Goal: Information Seeking & Learning: Find specific page/section

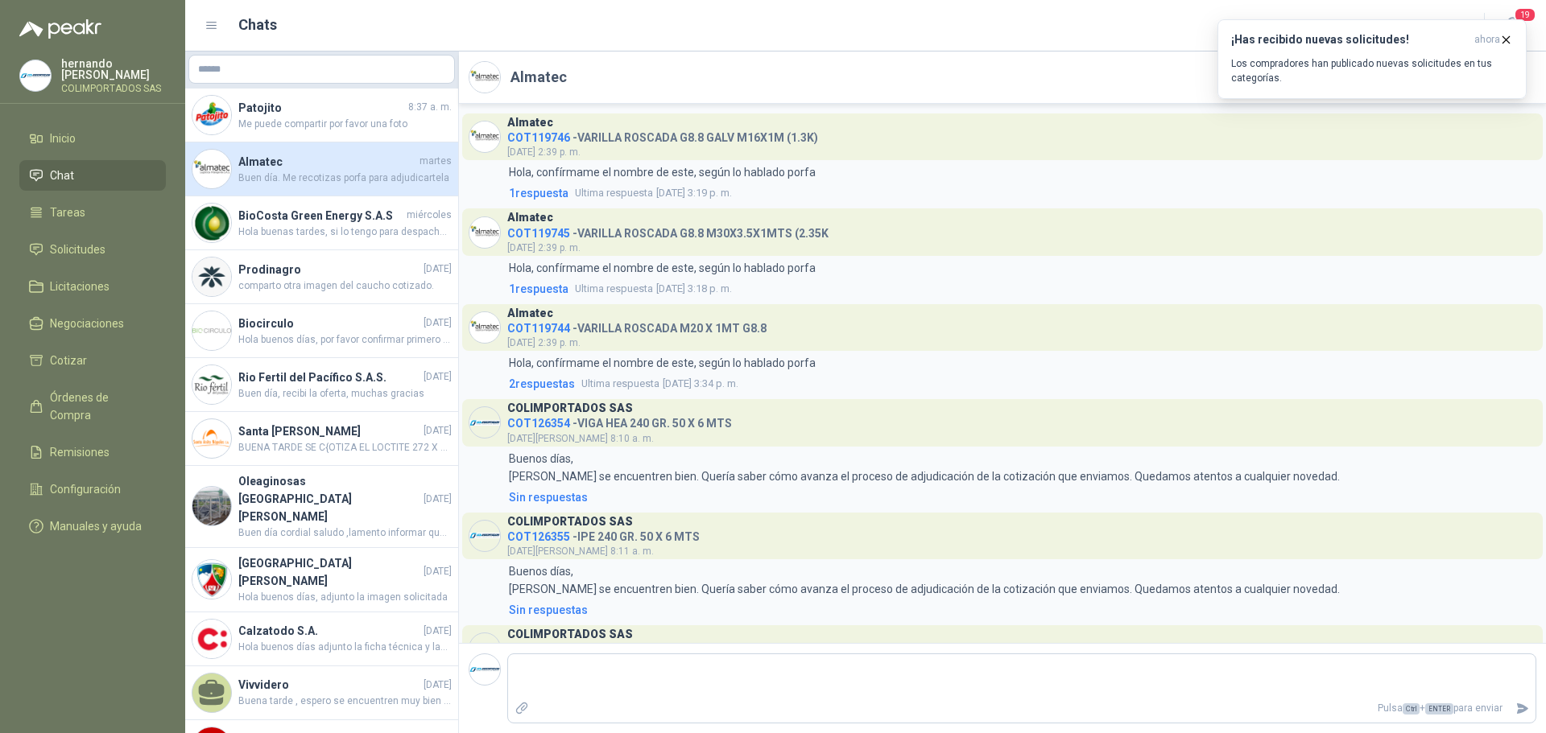
scroll to position [229, 0]
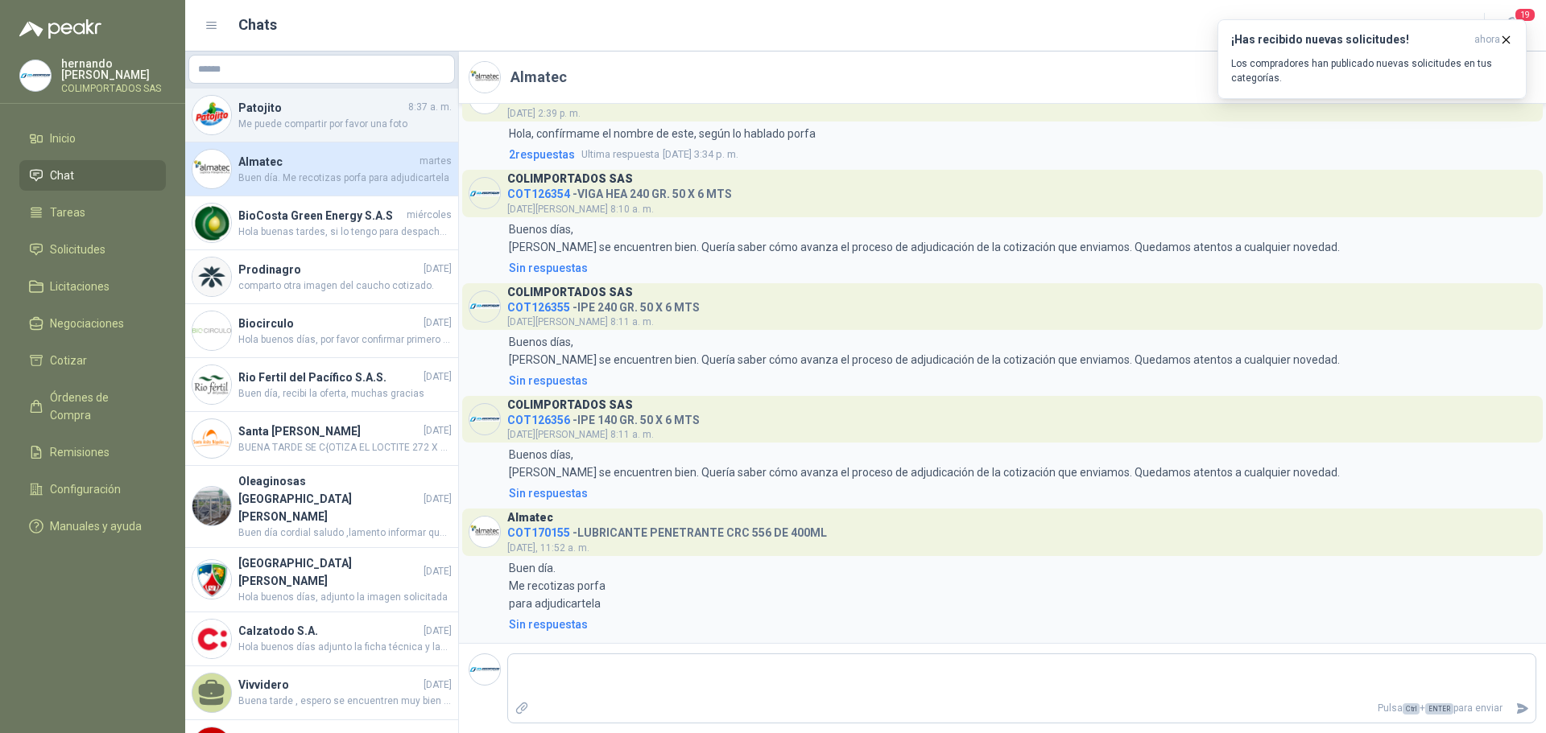
click at [386, 121] on span "Me puede compartir por favor una foto" at bounding box center [344, 124] width 213 height 15
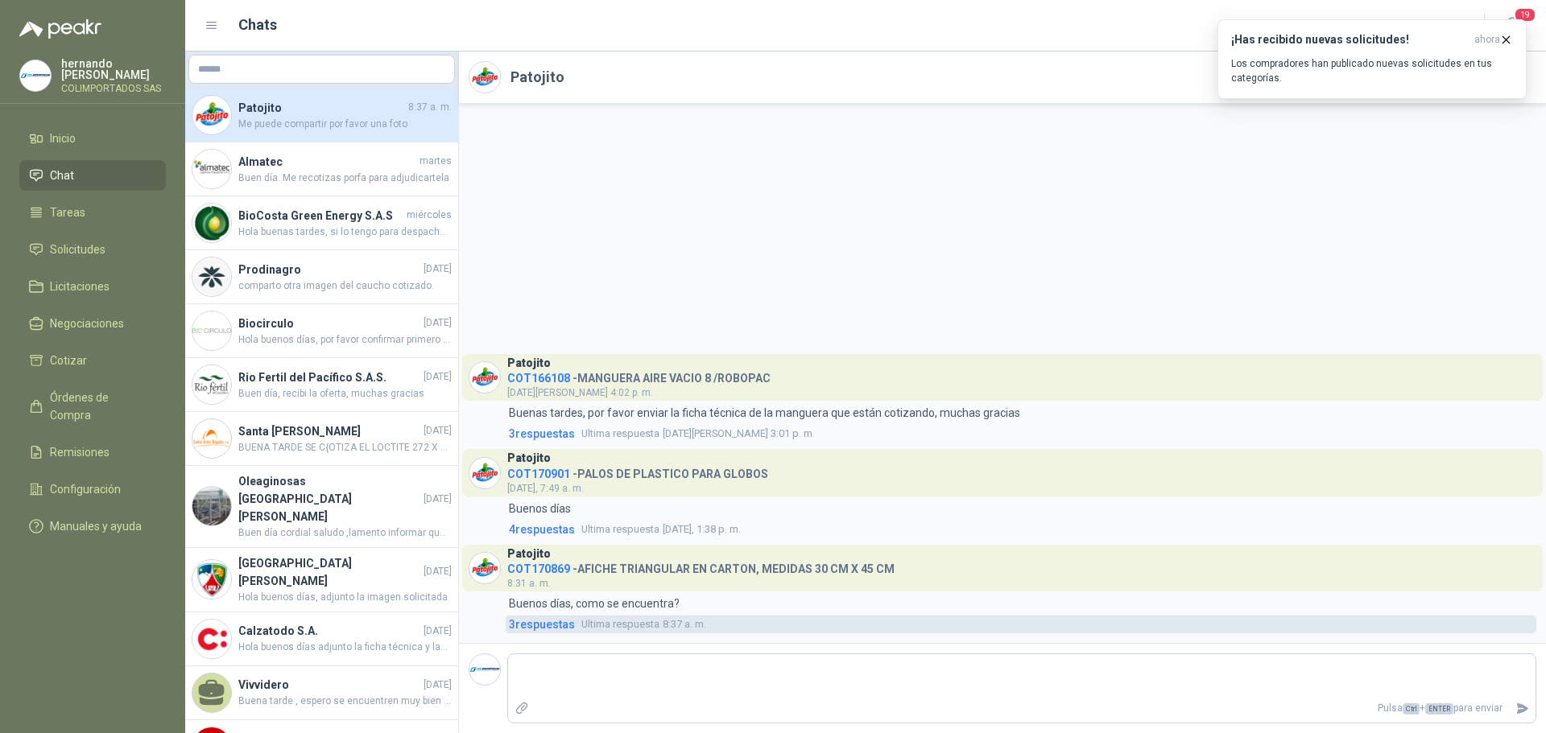
click at [527, 623] on span "3 respuesta s" at bounding box center [542, 625] width 66 height 18
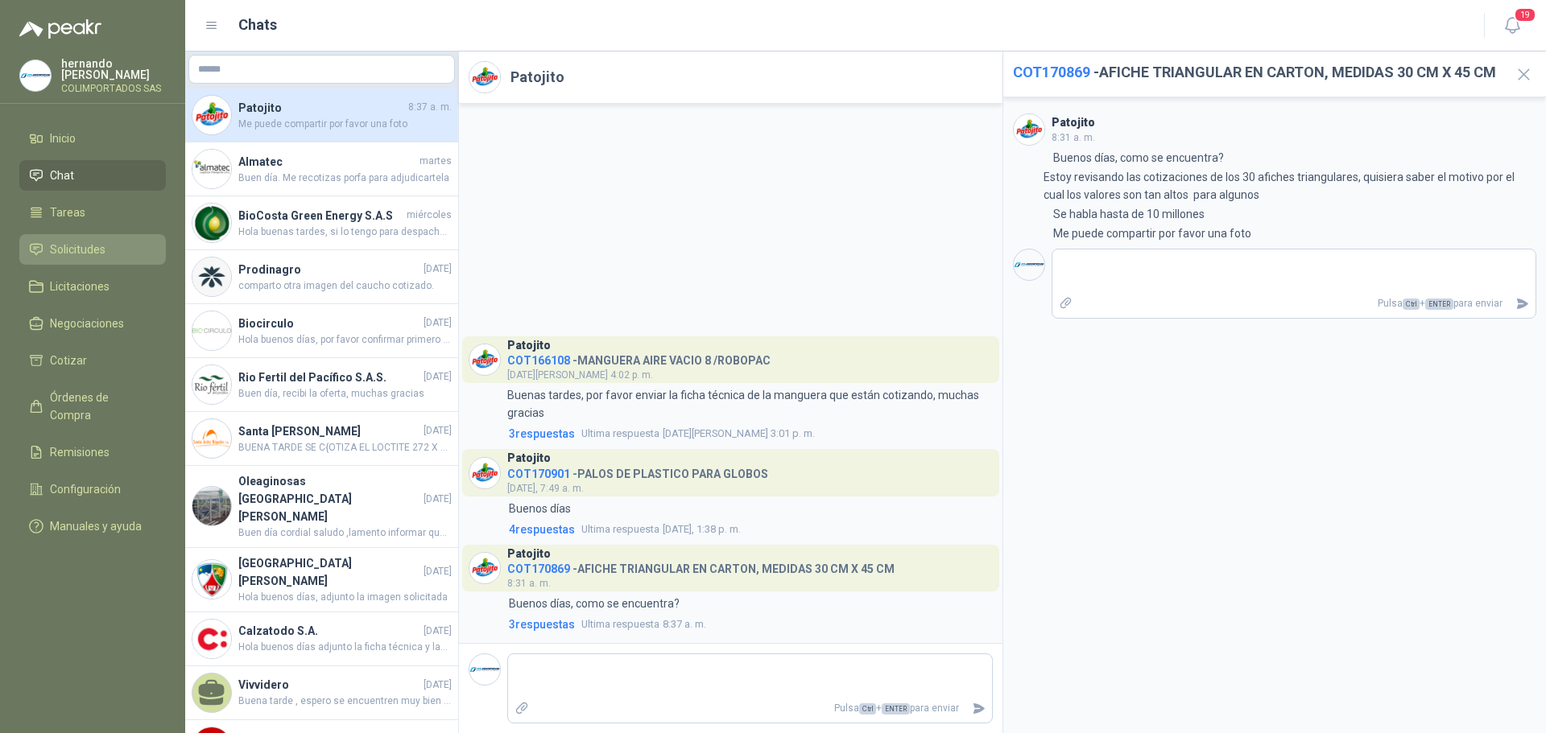
click at [62, 237] on link "Solicitudes" at bounding box center [92, 249] width 147 height 31
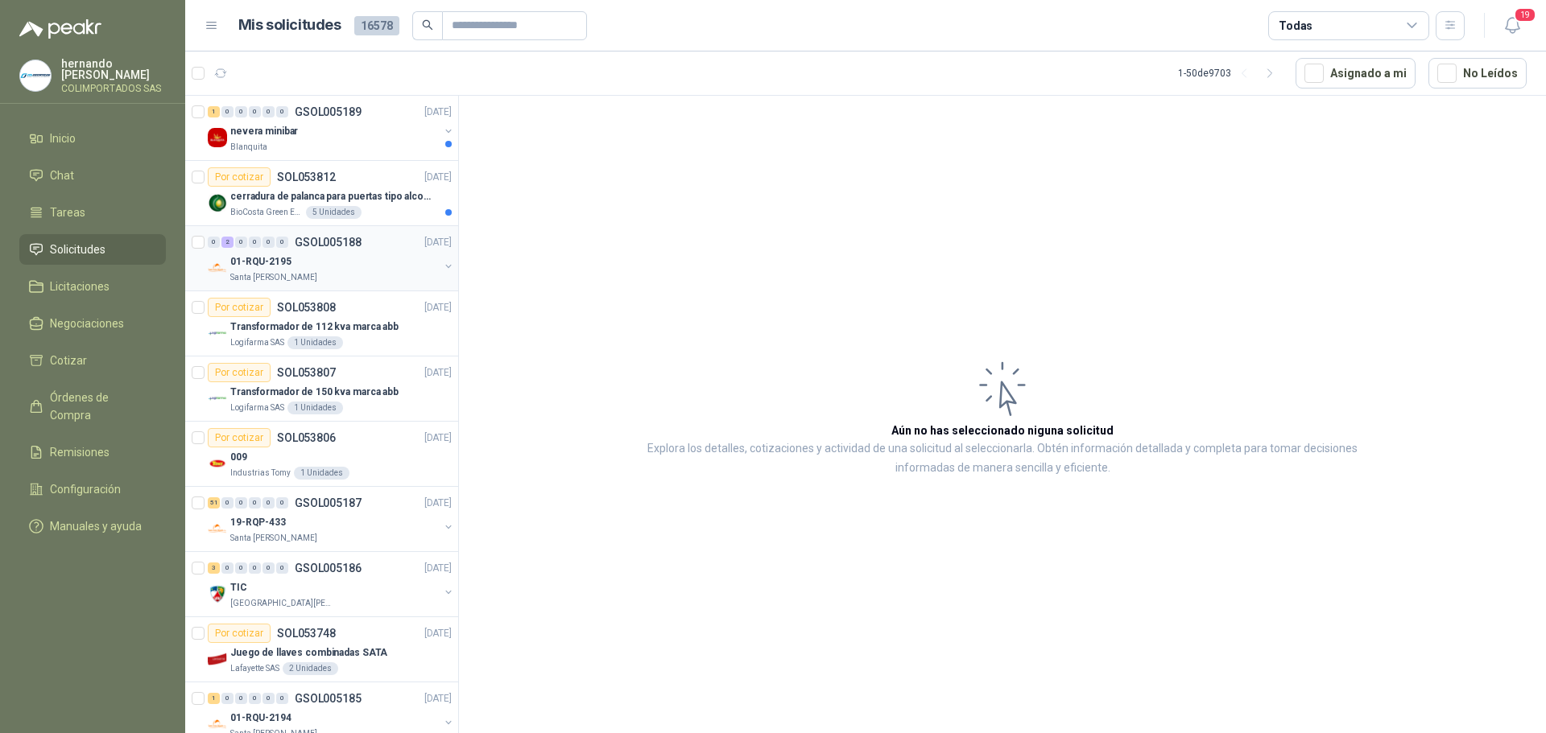
click at [347, 255] on div "01-RQU-2195" at bounding box center [334, 261] width 209 height 19
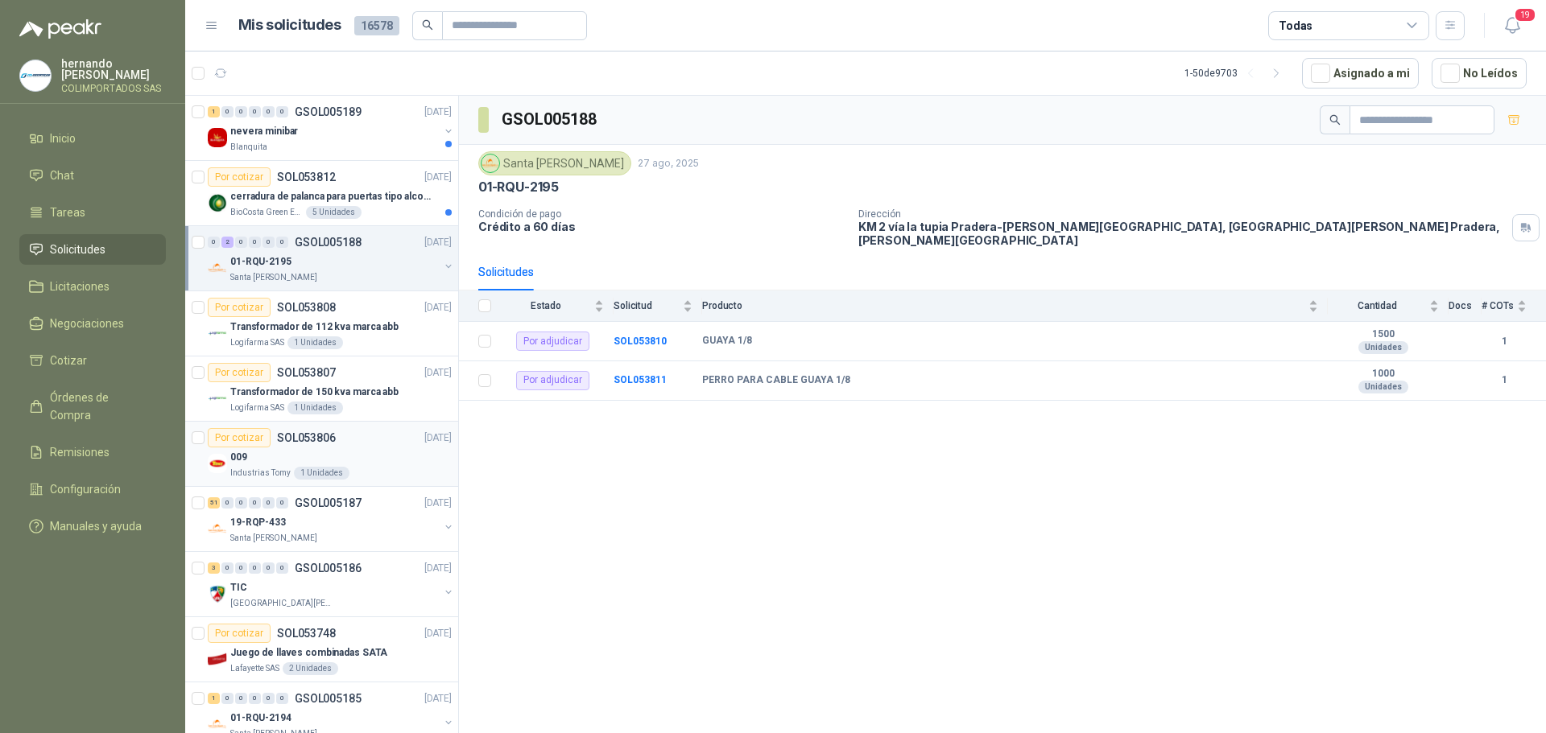
click at [369, 440] on div "Por cotizar SOL053806 27/08/25" at bounding box center [330, 437] width 244 height 19
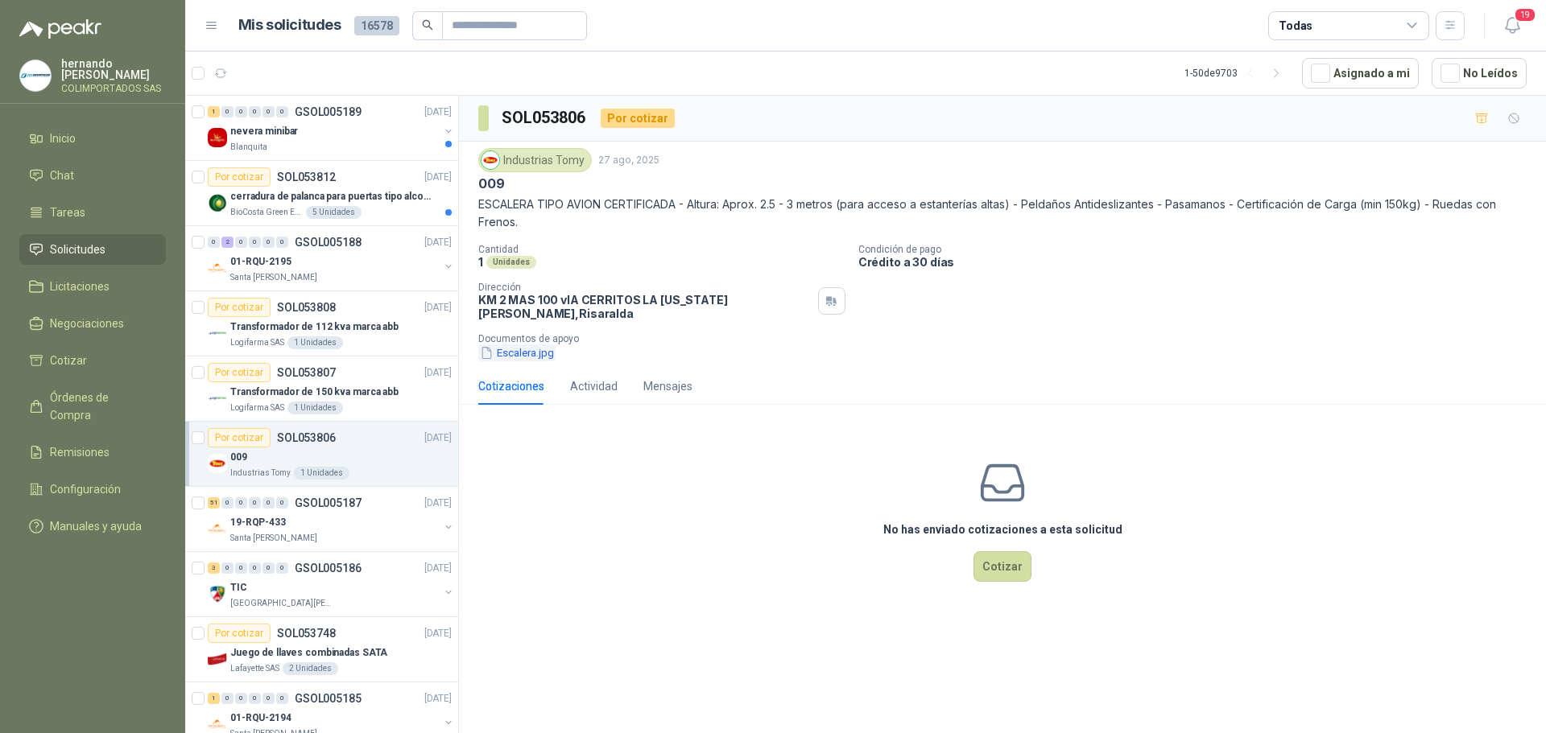
click at [528, 345] on button "Escalera.jpg" at bounding box center [516, 353] width 77 height 17
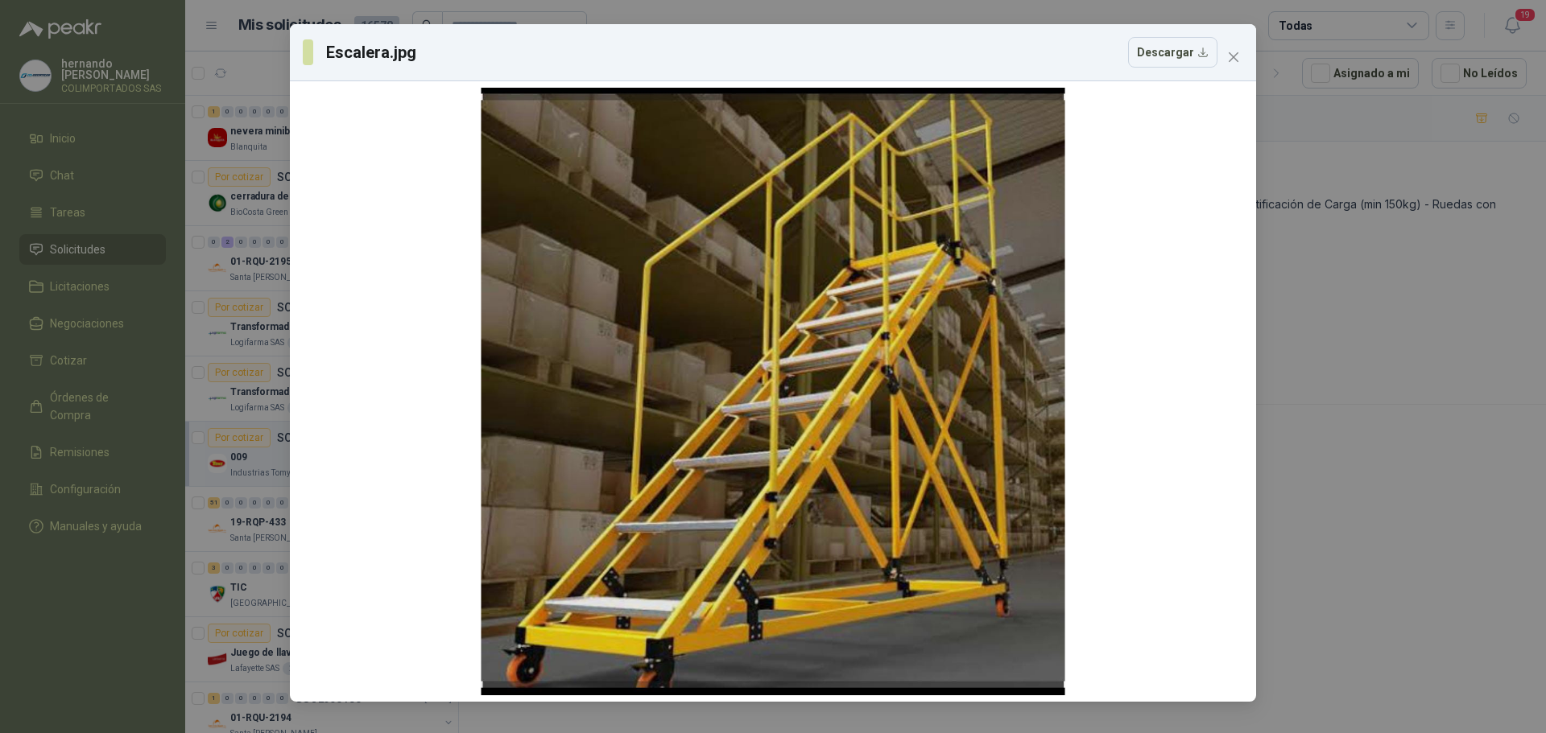
click at [1323, 440] on div "Escalera.jpg Descargar" at bounding box center [773, 366] width 1546 height 733
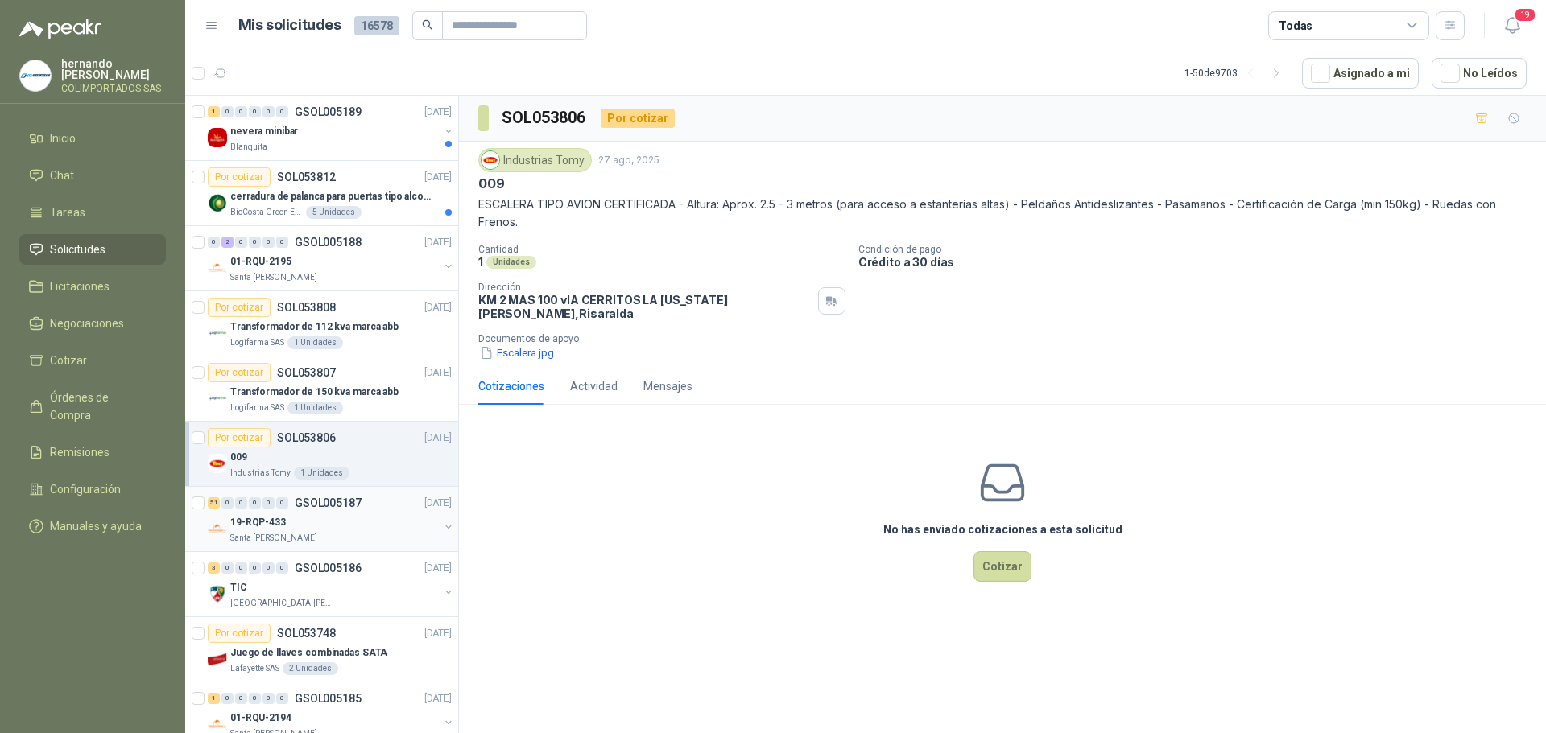
click at [337, 531] on div "19-RQP-433" at bounding box center [334, 522] width 209 height 19
